Goal: Book appointment/travel/reservation

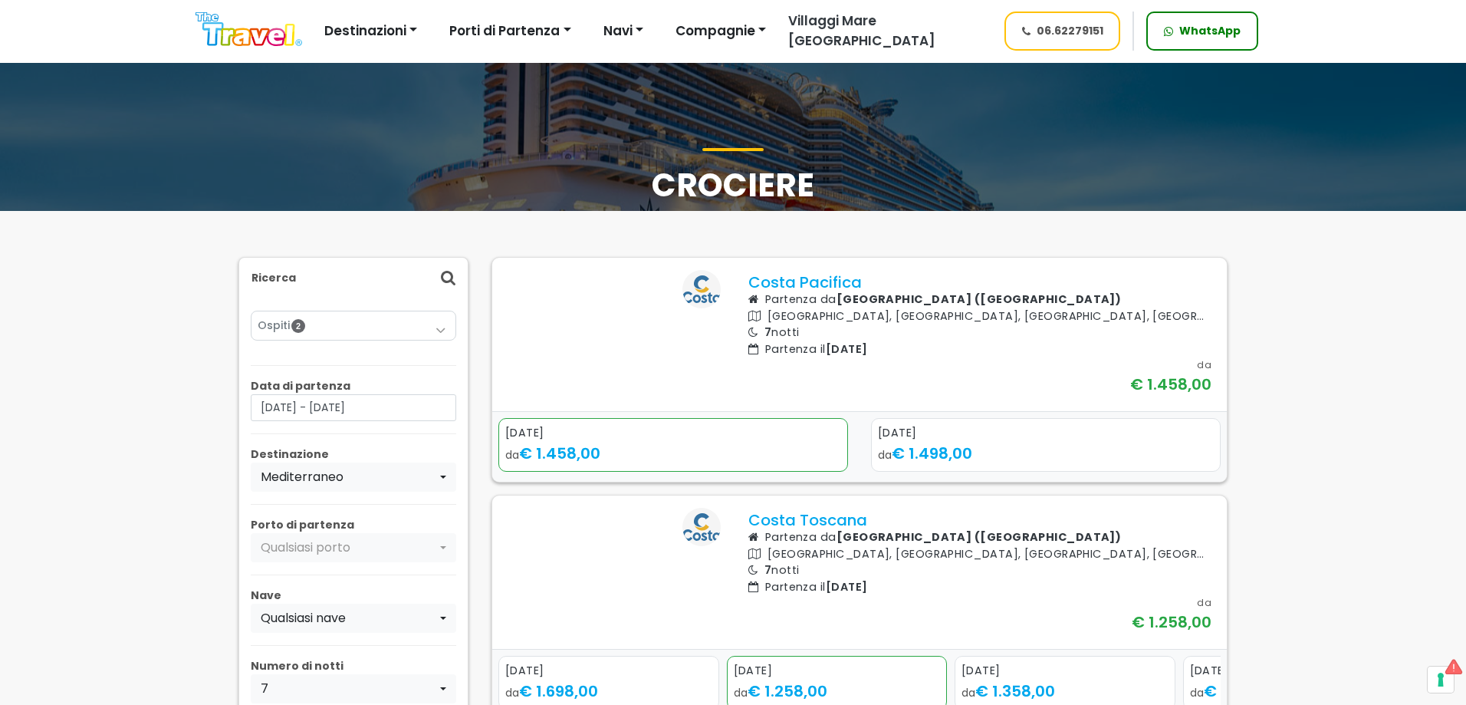
select select
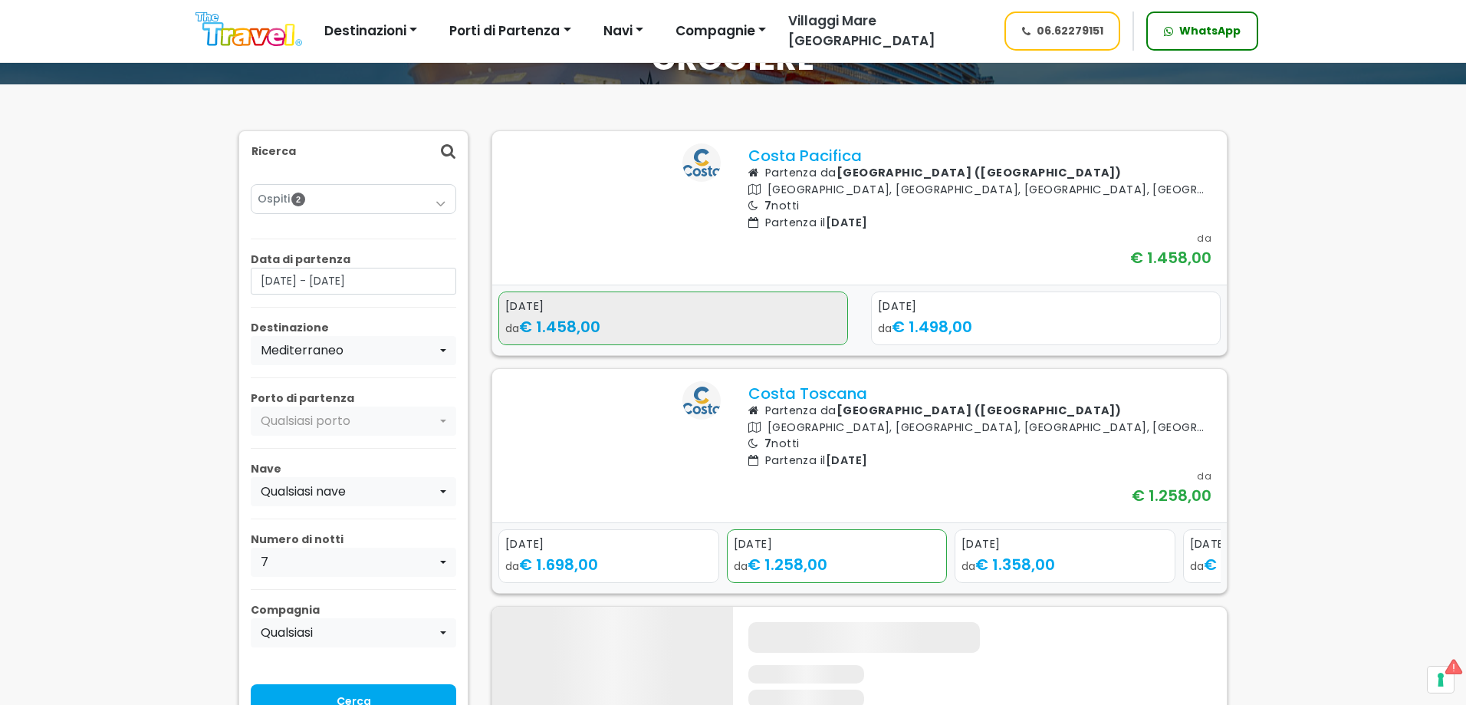
scroll to position [153, 0]
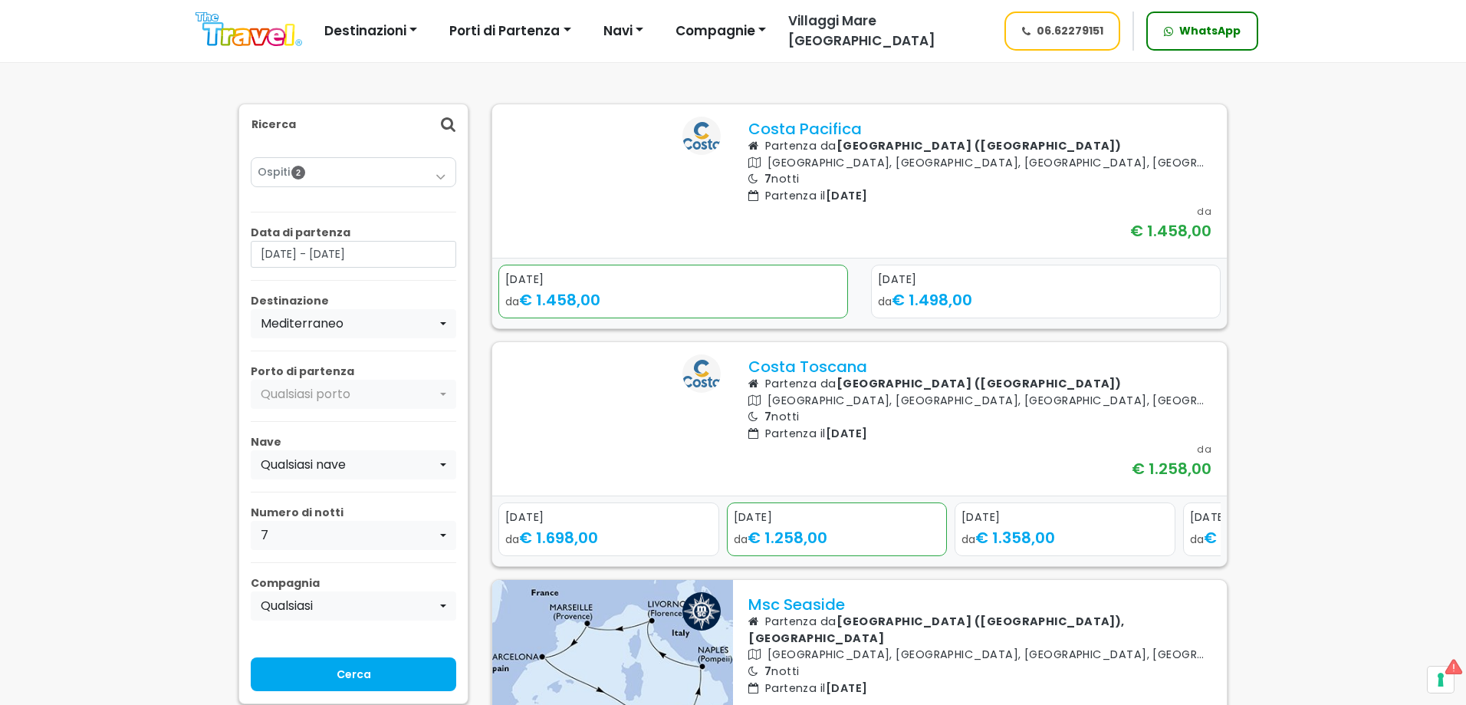
click at [1207, 552] on div "Next slide" at bounding box center [1206, 540] width 21 height 24
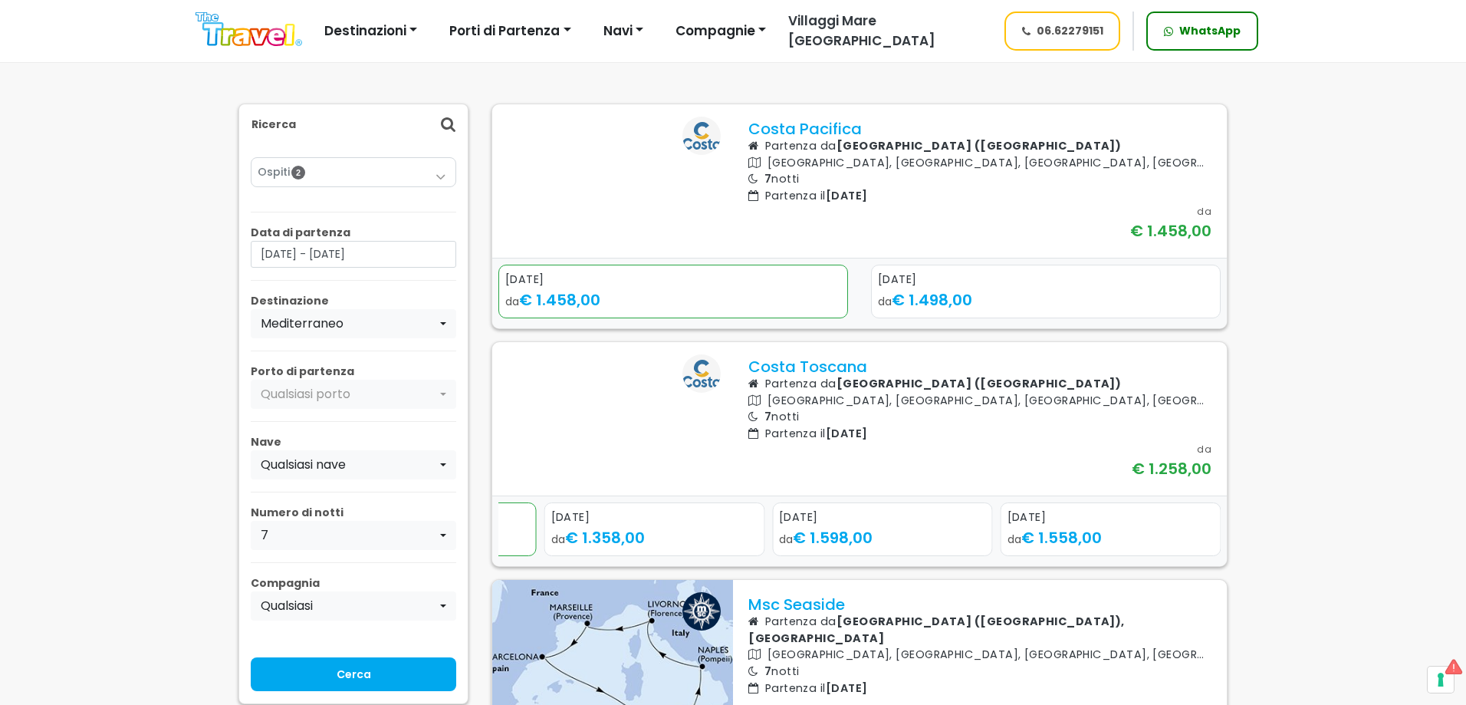
click at [1207, 552] on div "Next slide" at bounding box center [1206, 540] width 21 height 24
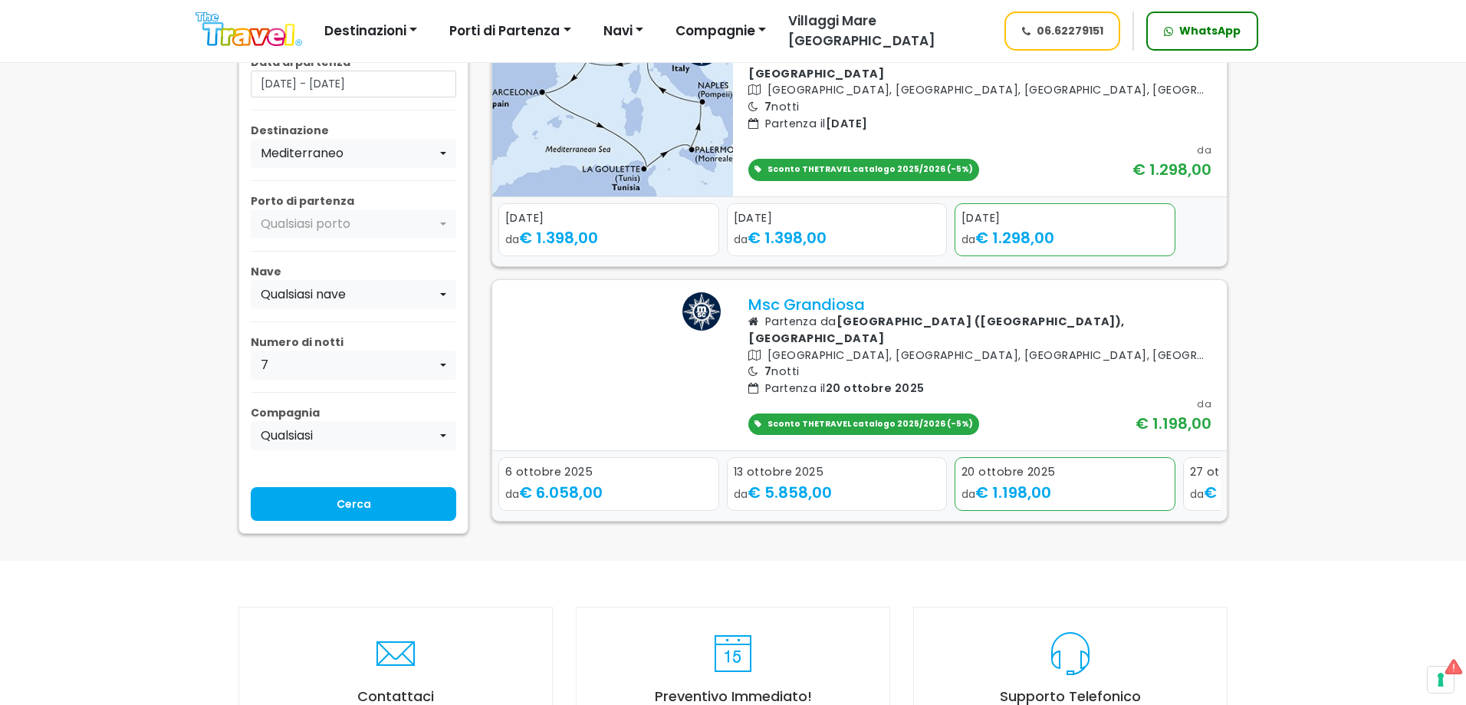
scroll to position [767, 0]
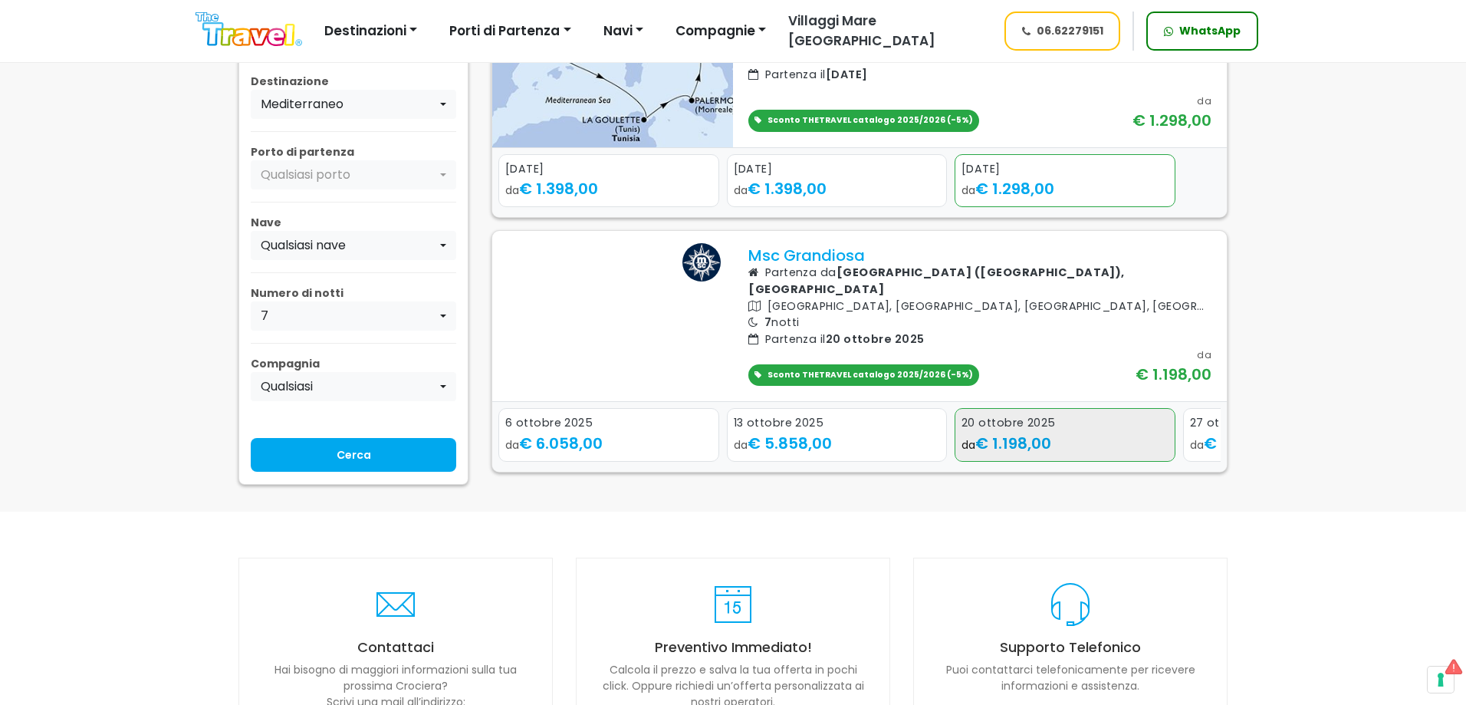
click at [1038, 454] on span "€ 1.198,00" at bounding box center [1013, 442] width 76 height 21
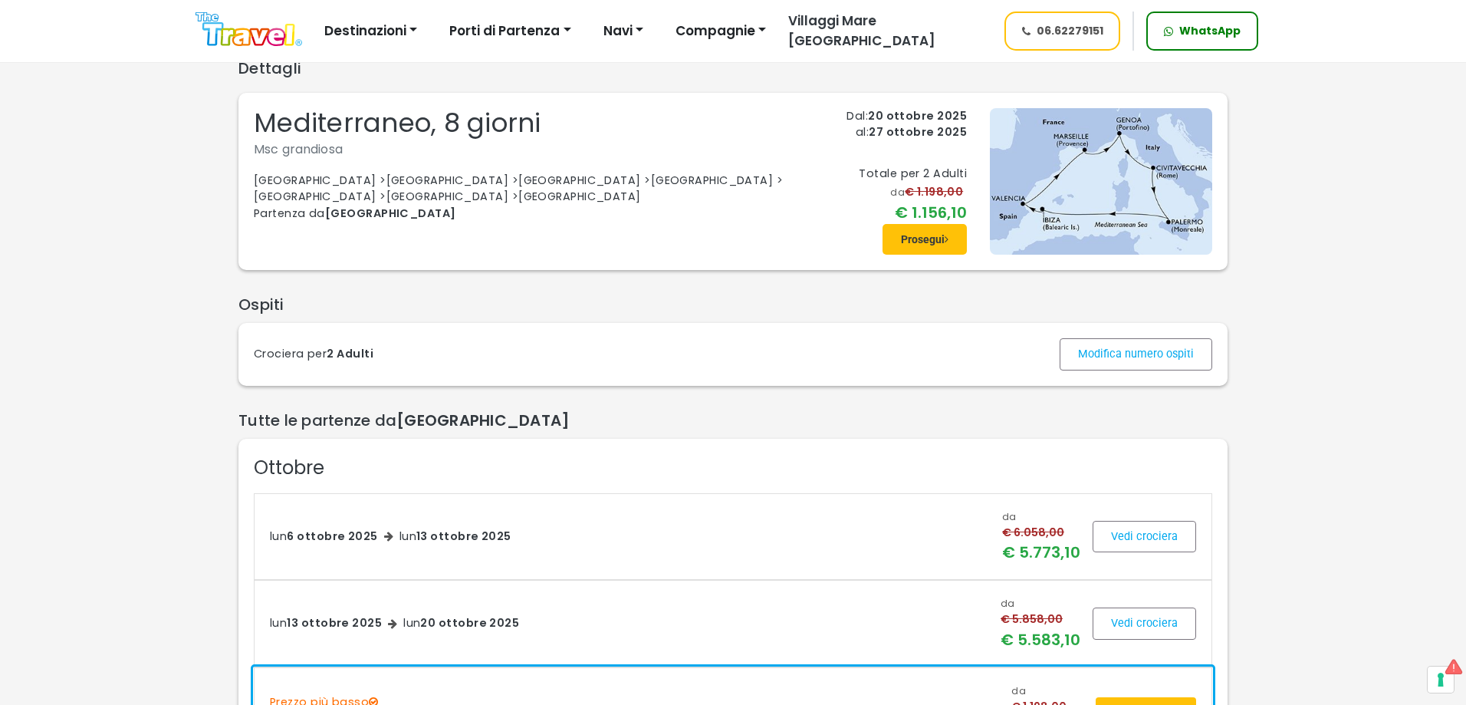
scroll to position [77, 0]
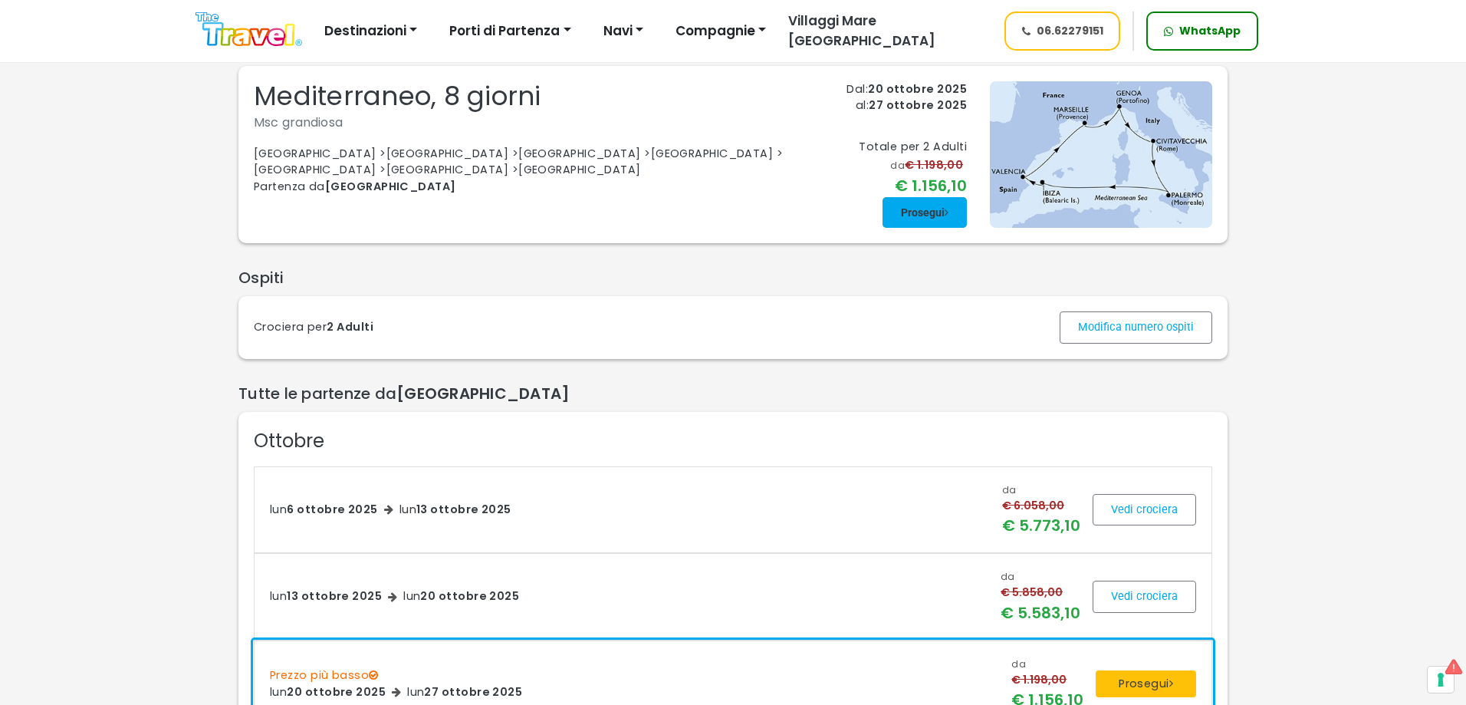
click at [906, 225] on span at bounding box center [925, 212] width 84 height 37
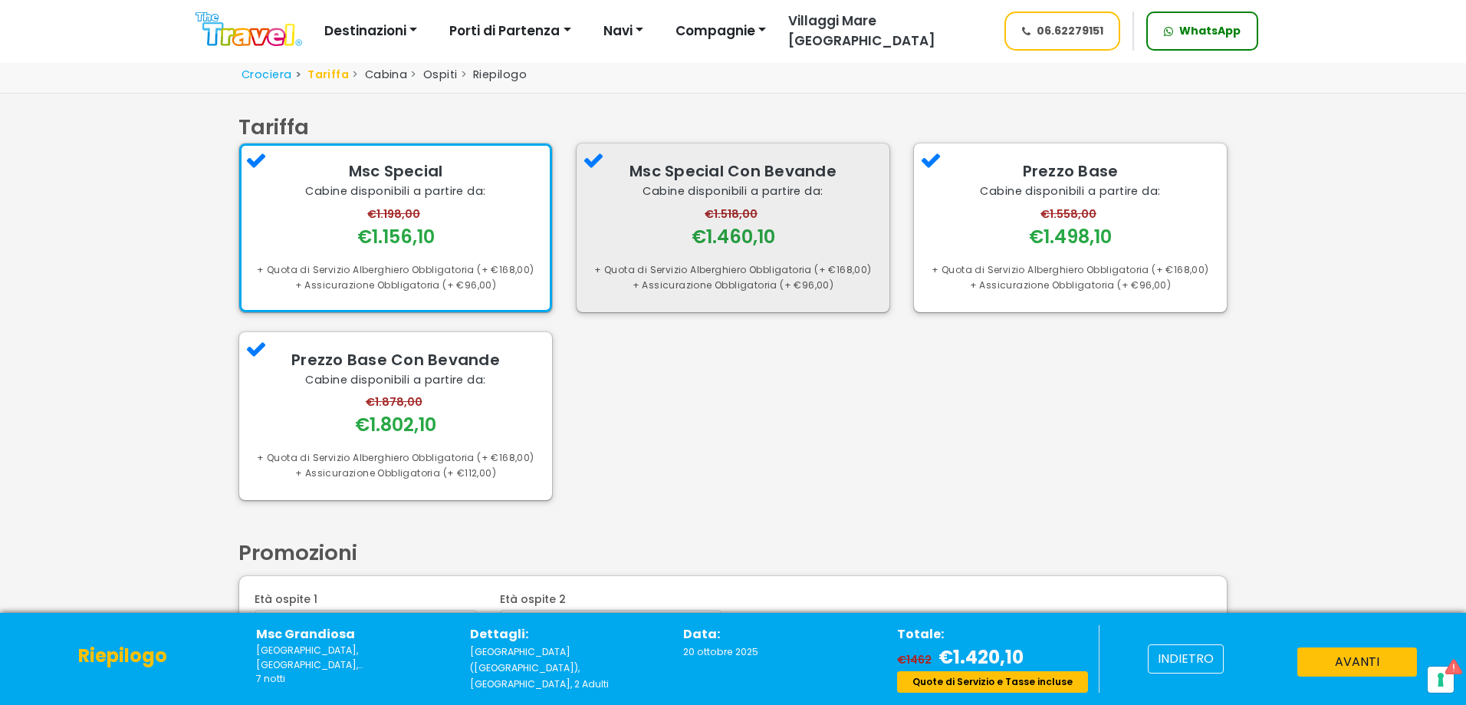
click at [745, 243] on div "€1.460,10" at bounding box center [734, 236] width 84 height 27
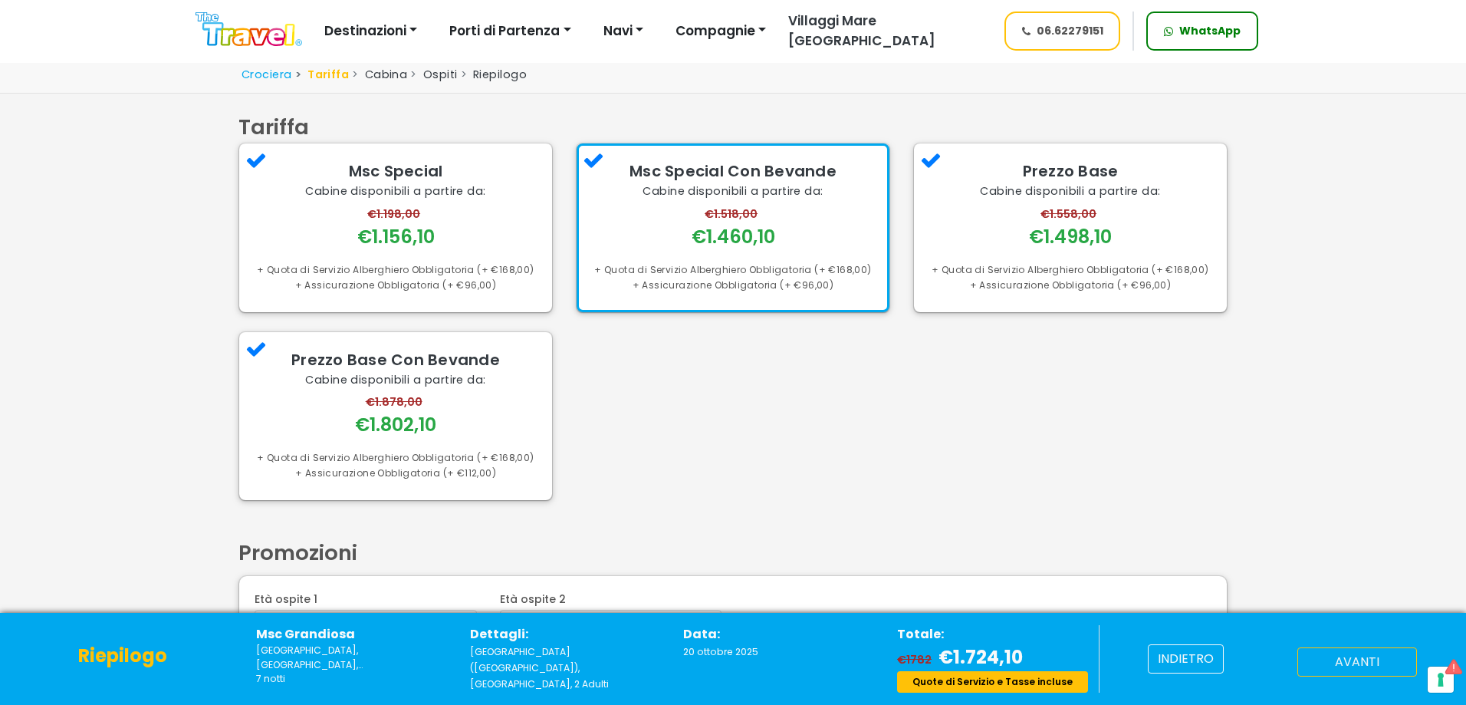
click at [1318, 663] on button "avanti" at bounding box center [1357, 661] width 120 height 29
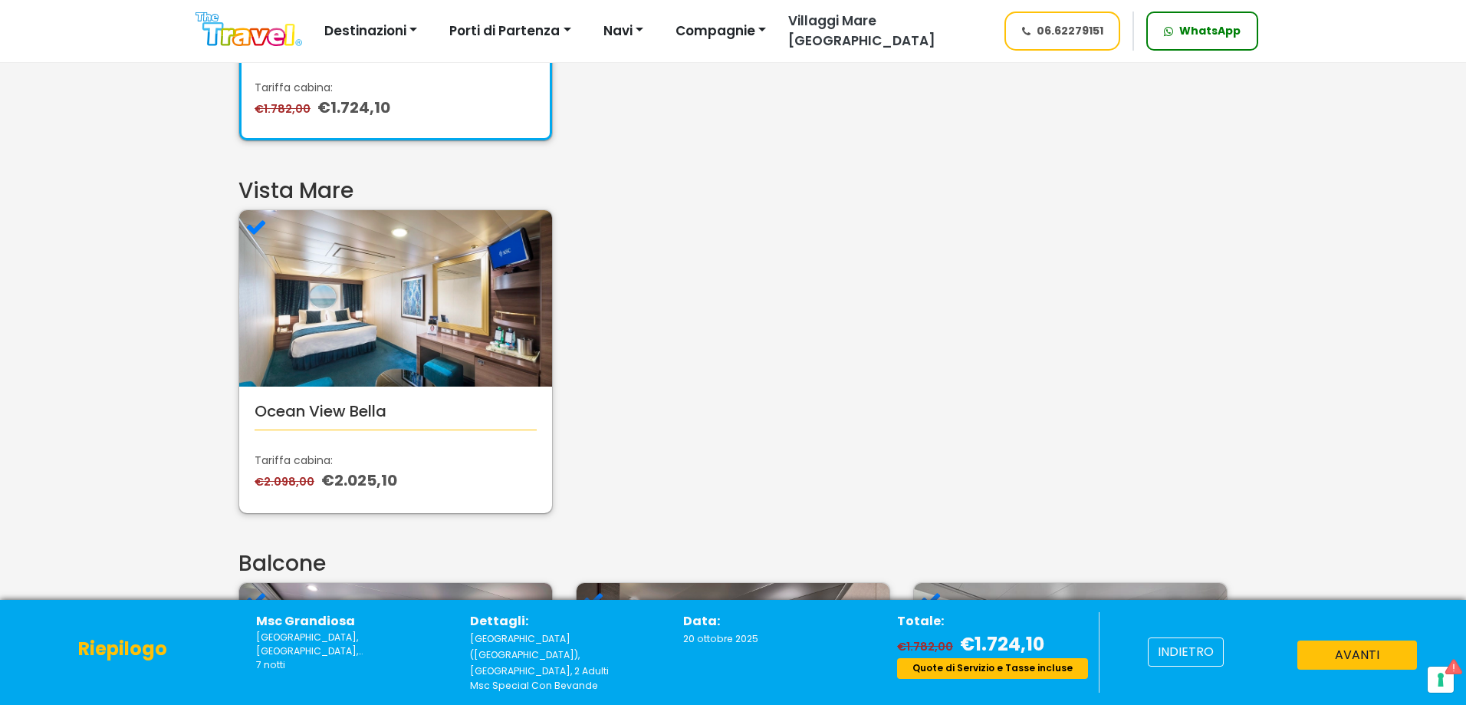
scroll to position [383, 0]
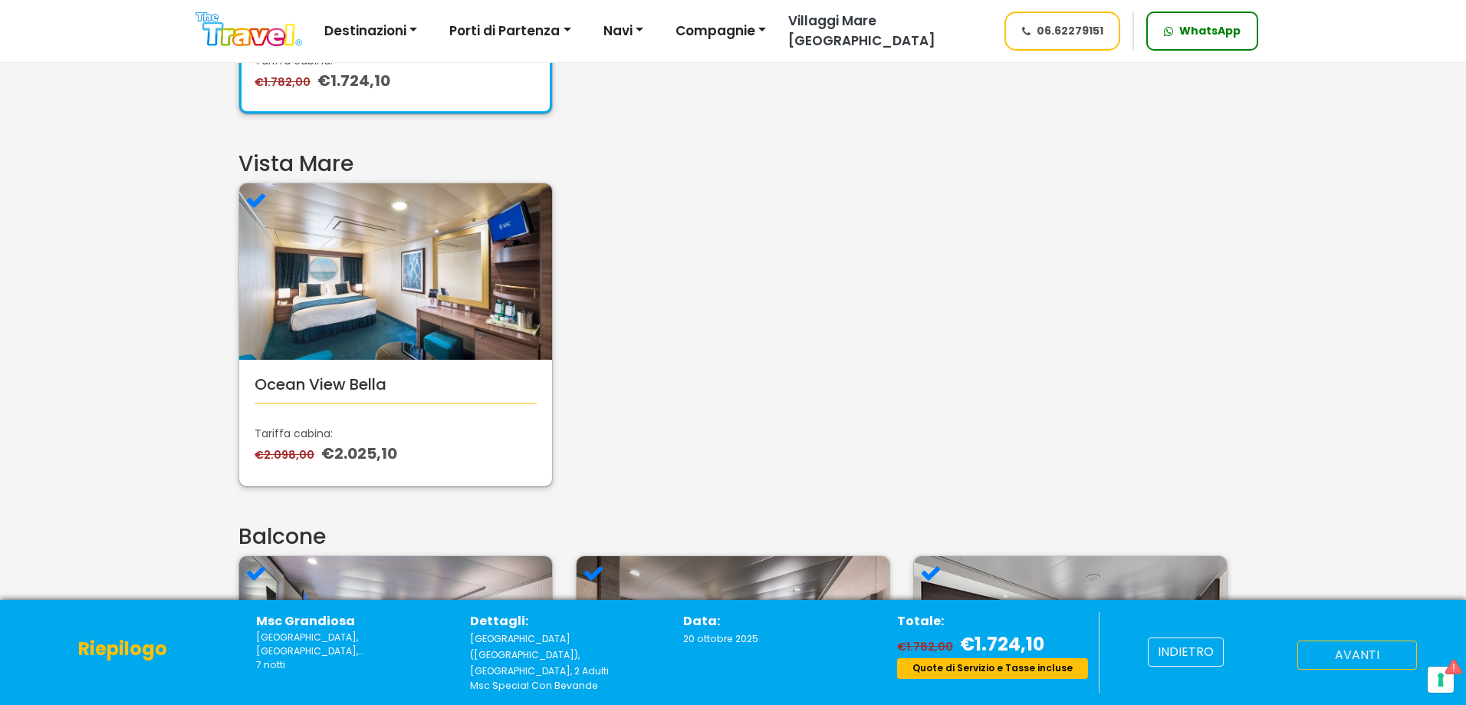
click at [1334, 653] on button "avanti" at bounding box center [1357, 654] width 120 height 29
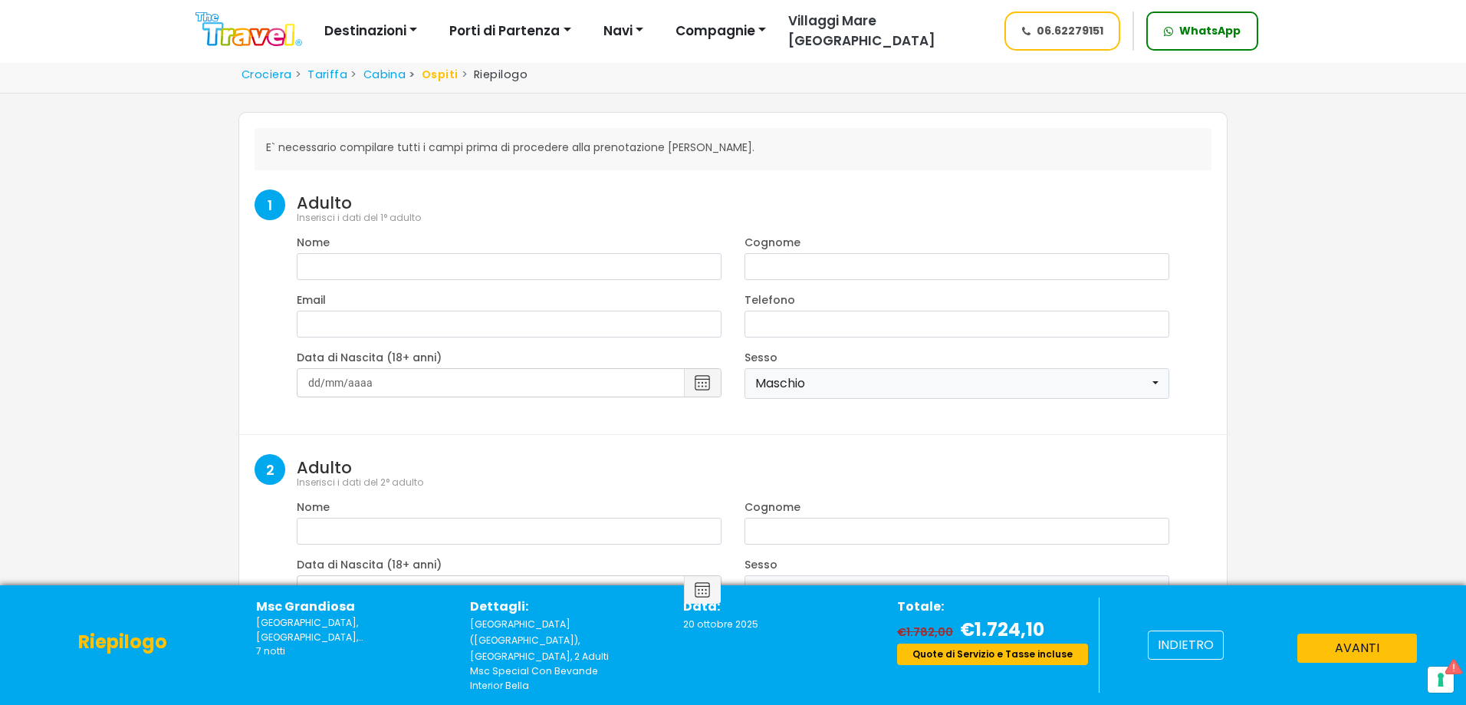
select select "8"
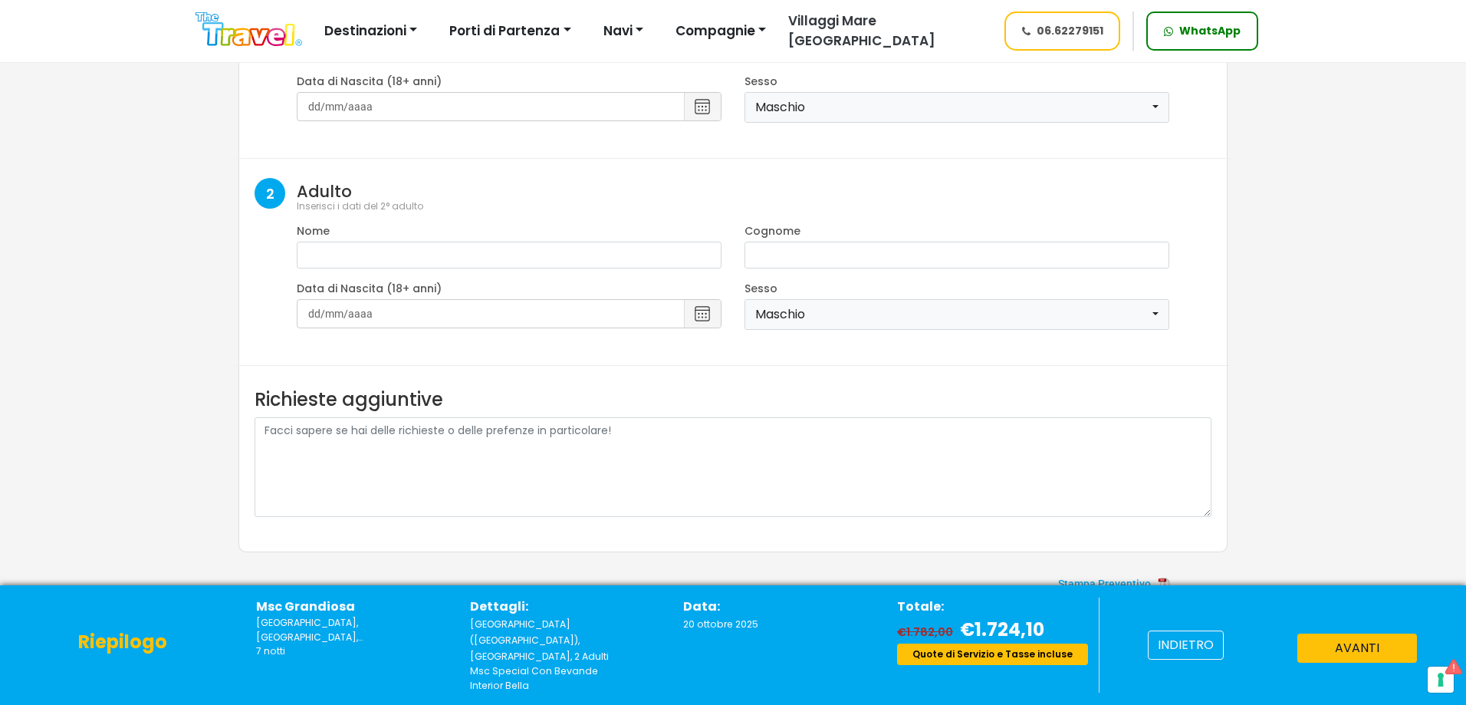
scroll to position [278, 0]
click at [1341, 659] on button "avanti" at bounding box center [1357, 647] width 120 height 29
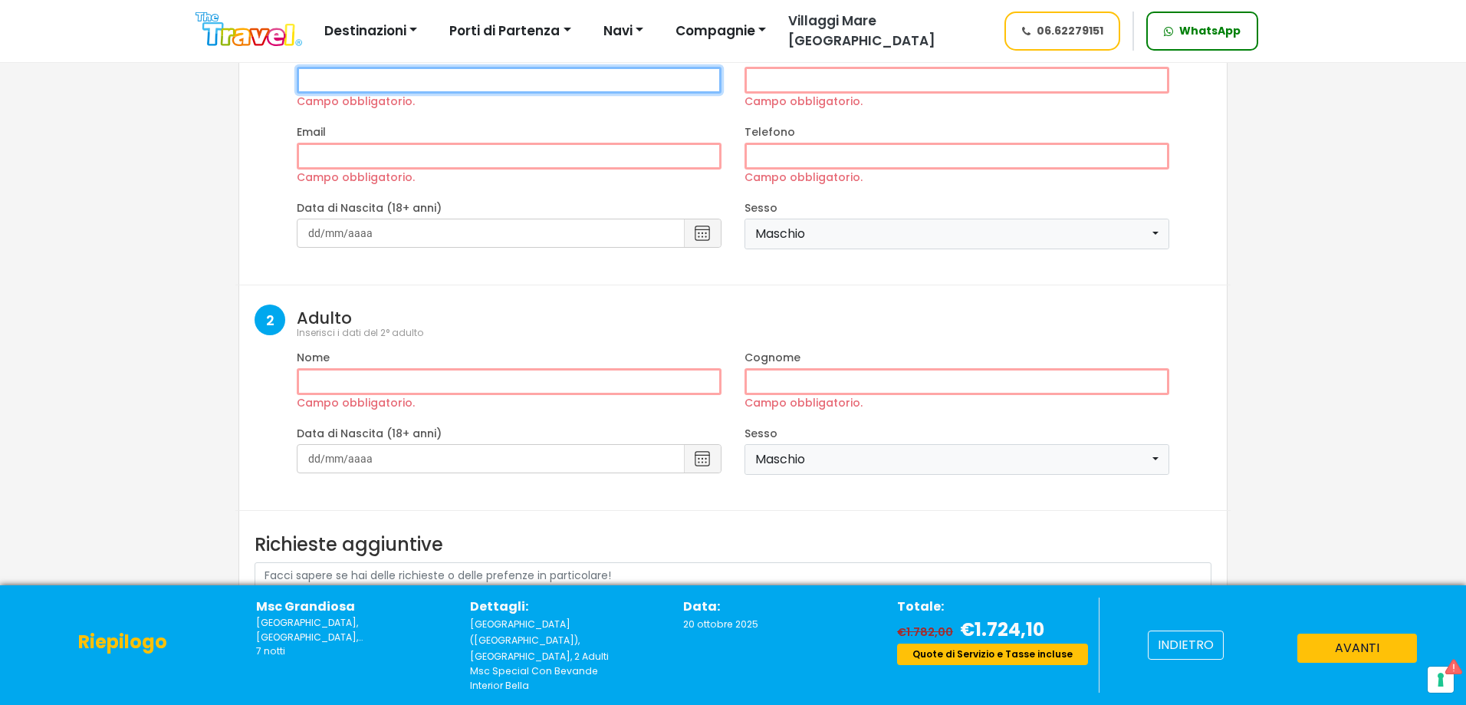
scroll to position [100, 0]
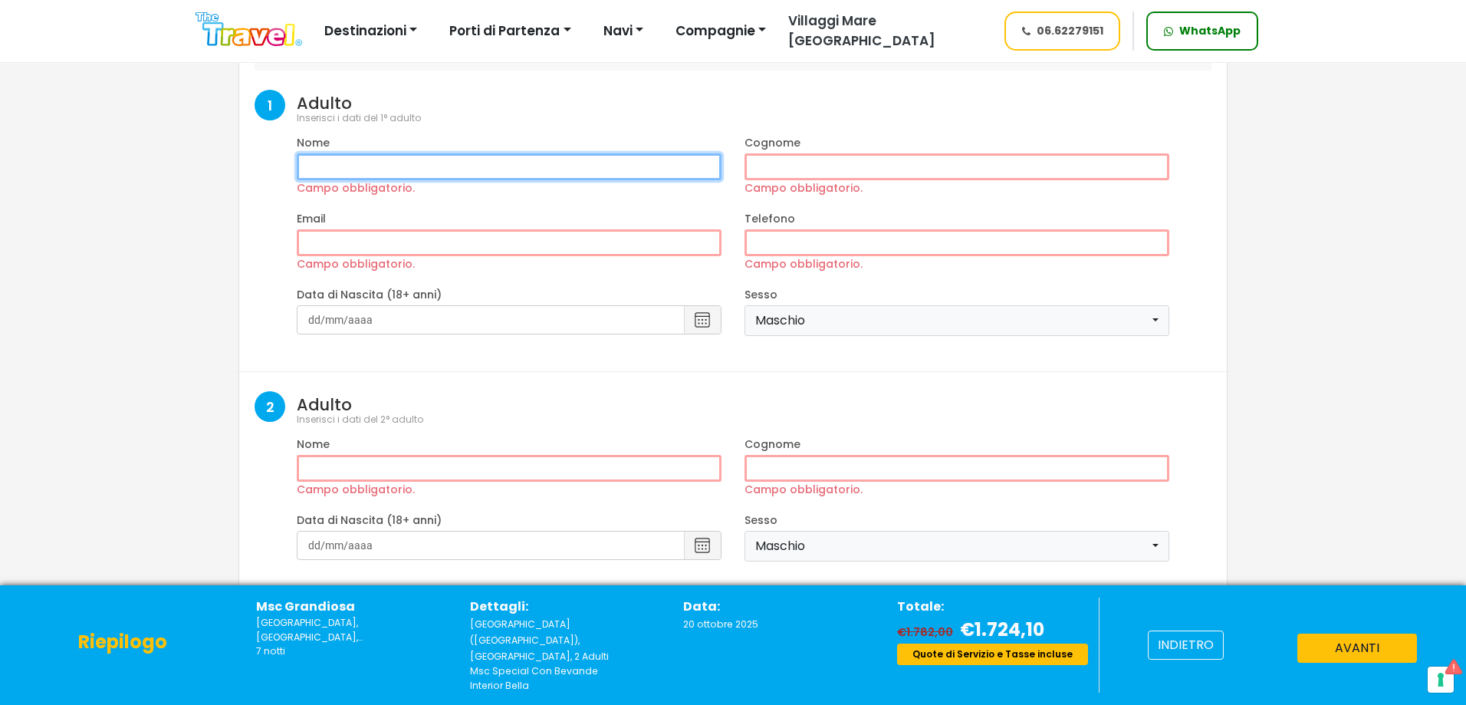
click at [381, 169] on input "Campo obbligatorio." at bounding box center [509, 166] width 425 height 27
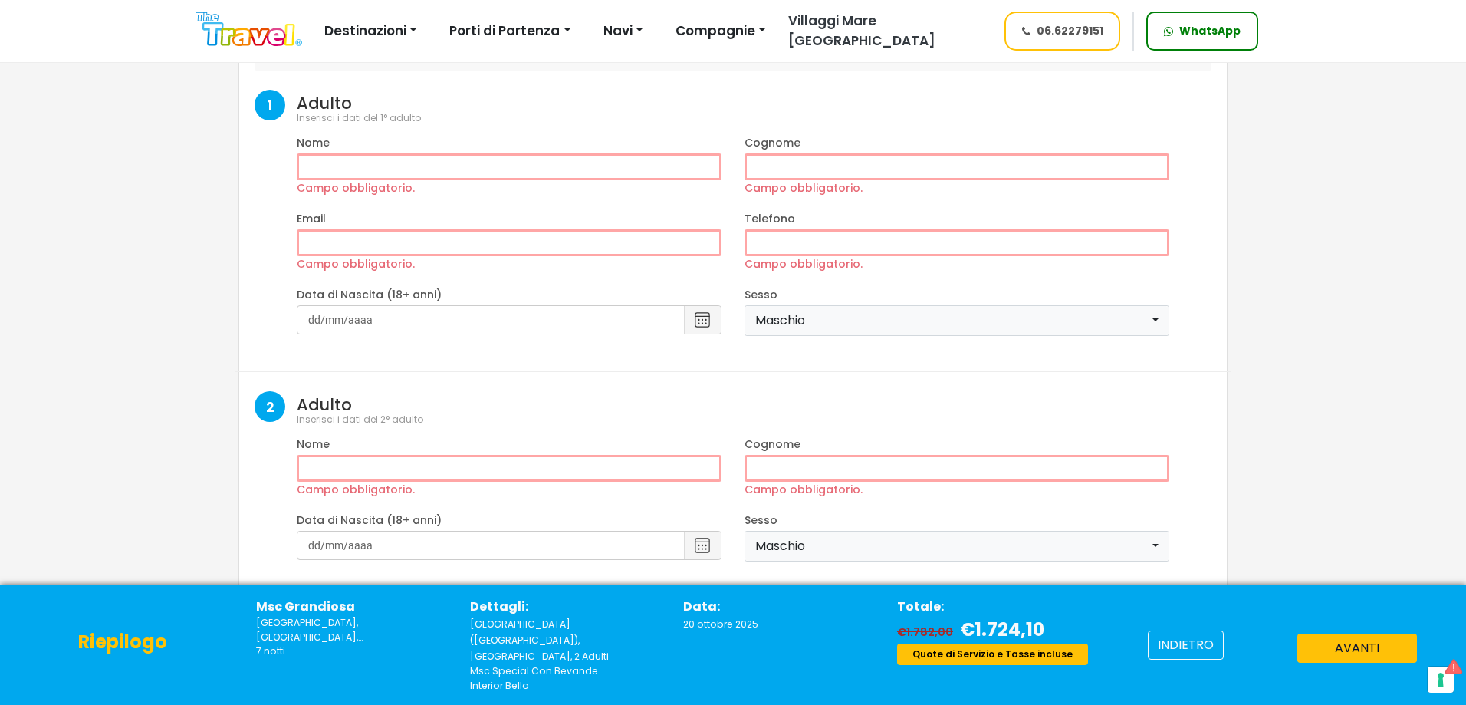
click at [863, 373] on form "E` necessario compilare tutti i campi prima di procedere alla prenotazione [PER…" at bounding box center [733, 388] width 957 height 720
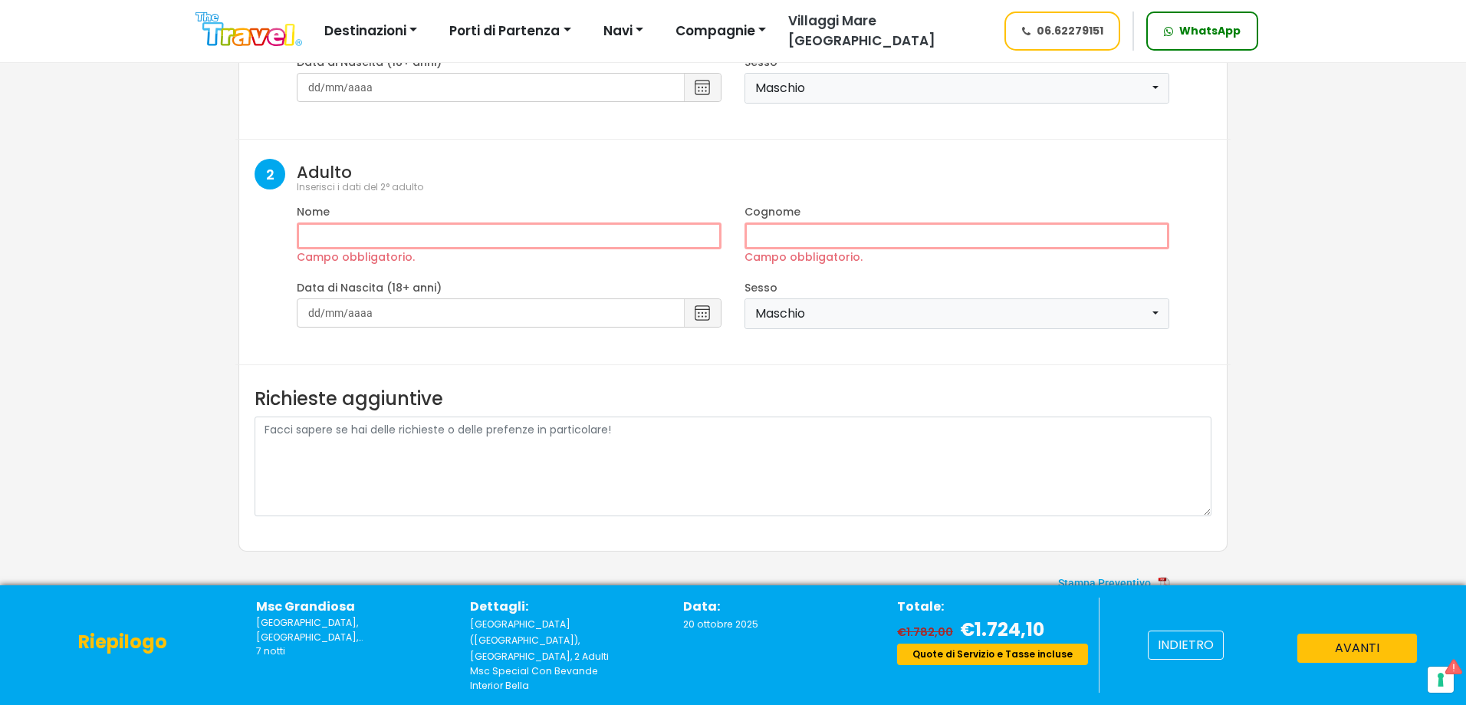
scroll to position [334, 0]
click at [1109, 582] on span at bounding box center [1113, 582] width 230 height 37
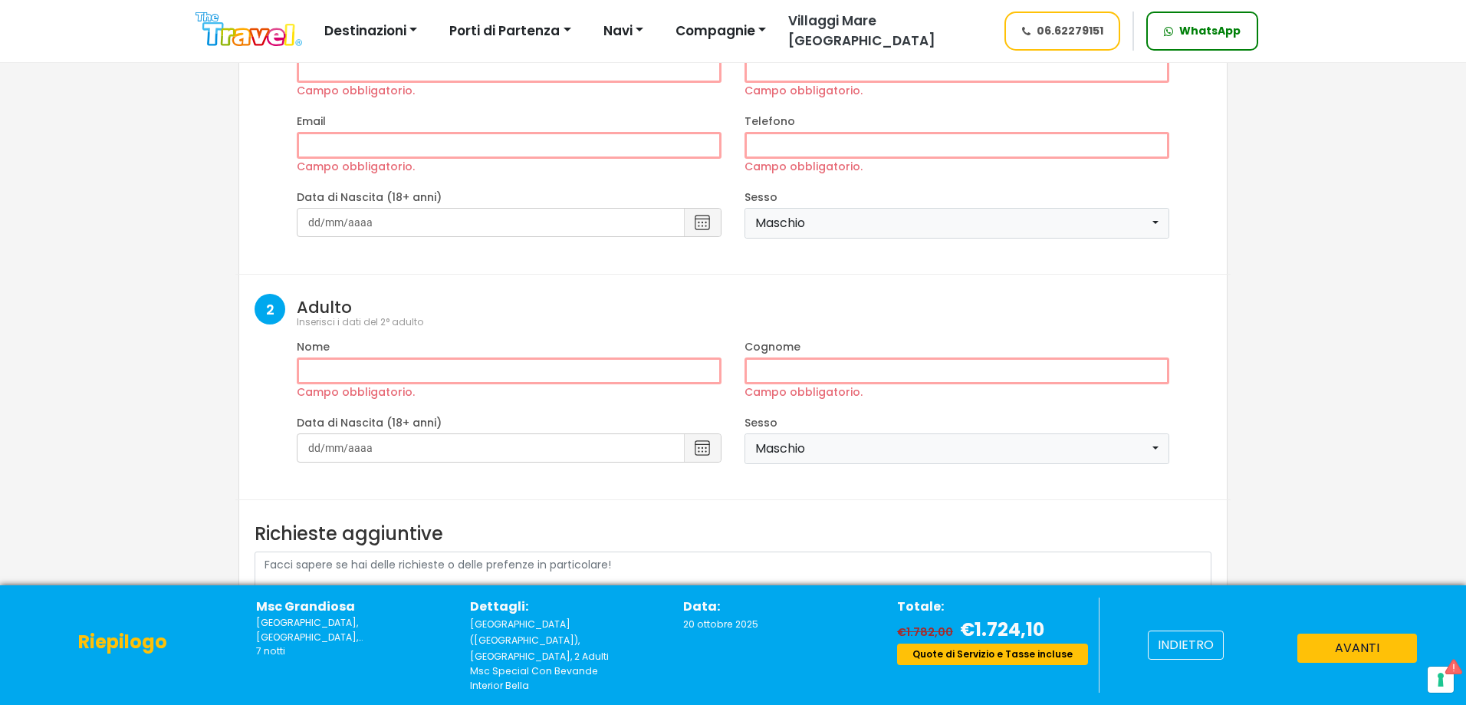
scroll to position [0, 0]
